Goal: Task Accomplishment & Management: Manage account settings

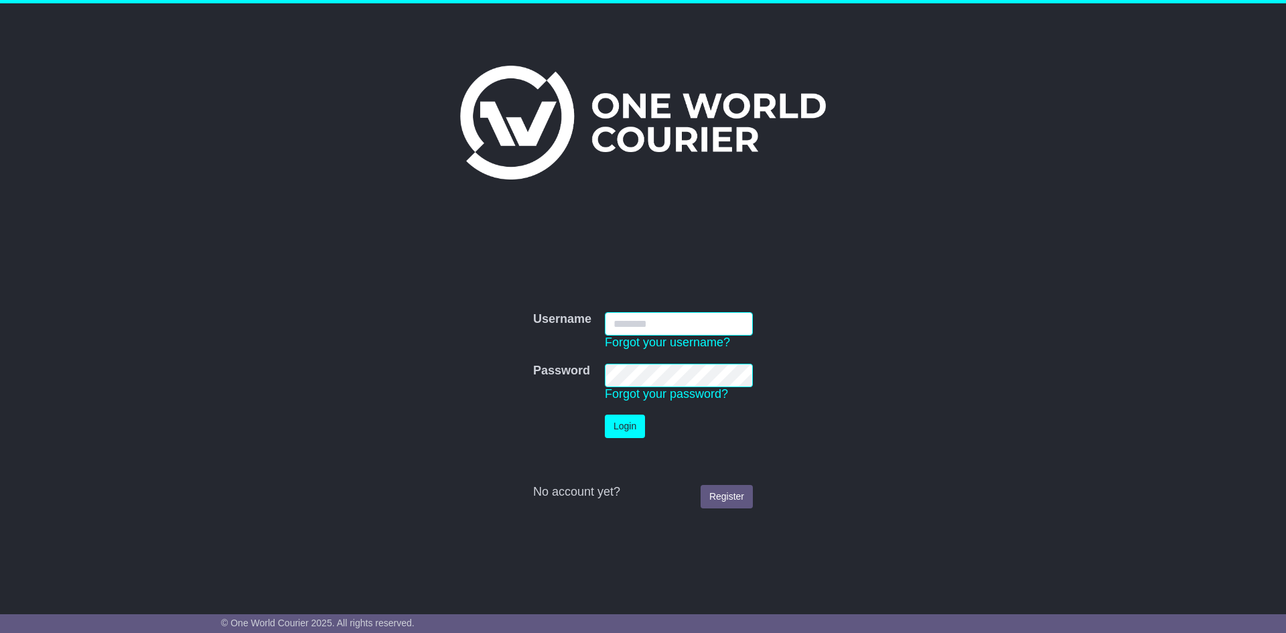
click at [664, 315] on input "Username" at bounding box center [679, 323] width 148 height 23
paste input "**********"
type input "**********"
click at [625, 428] on button "Login" at bounding box center [625, 426] width 40 height 23
